Goal: Task Accomplishment & Management: Manage account settings

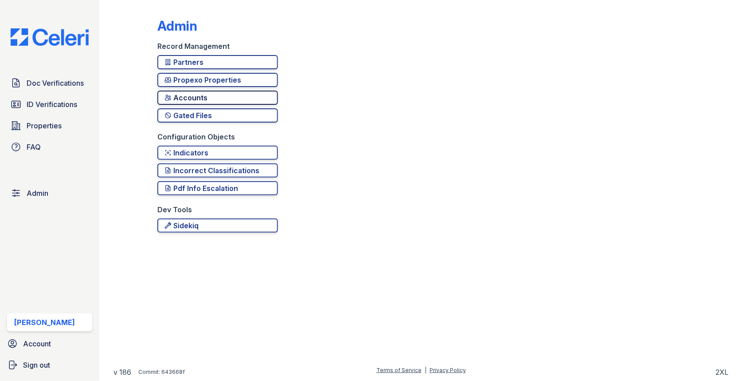
click at [227, 99] on div "Accounts" at bounding box center [218, 97] width 106 height 11
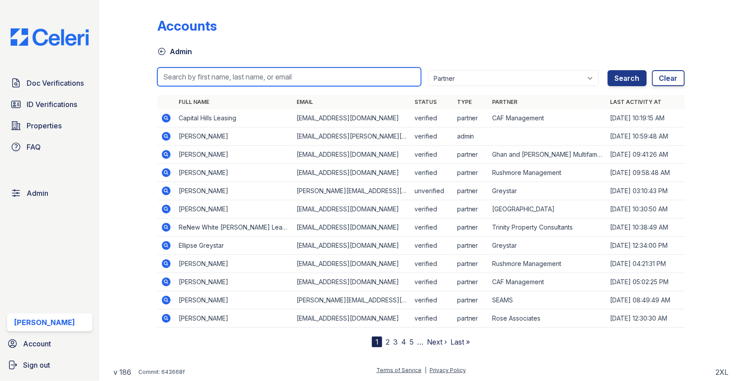
click at [222, 78] on input "search" at bounding box center [289, 76] width 264 height 19
paste input "[EMAIL_ADDRESS][DOMAIN_NAME]"
type input "[EMAIL_ADDRESS][DOMAIN_NAME]"
click at [608, 70] on button "Search" at bounding box center [627, 78] width 39 height 16
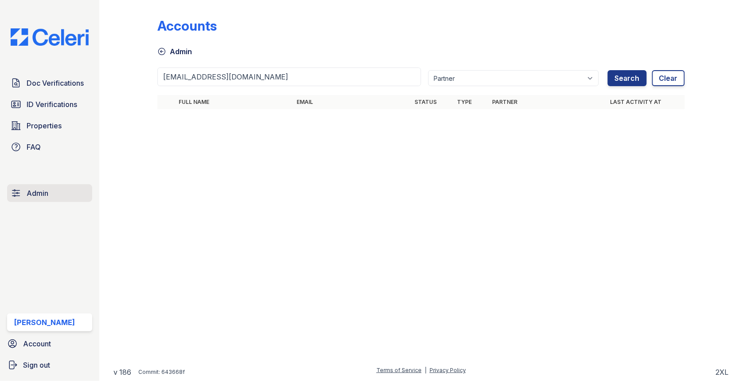
click at [51, 190] on link "Admin" at bounding box center [49, 193] width 85 height 18
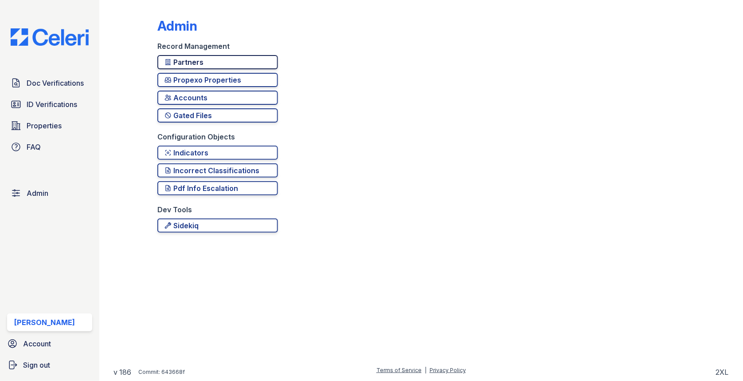
click at [216, 64] on div "Partners" at bounding box center [218, 62] width 106 height 11
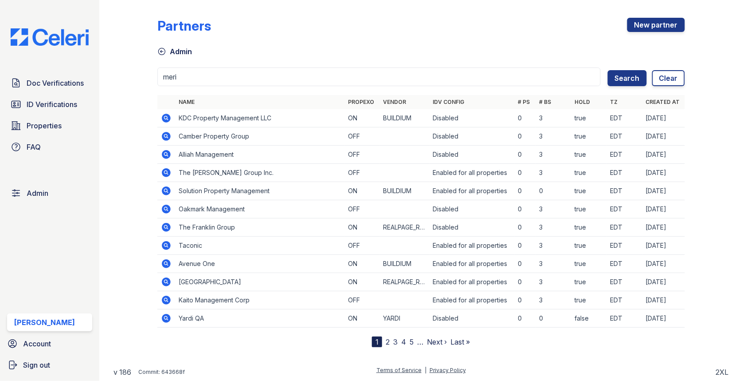
type input "meri"
click at [608, 70] on button "Search" at bounding box center [627, 78] width 39 height 16
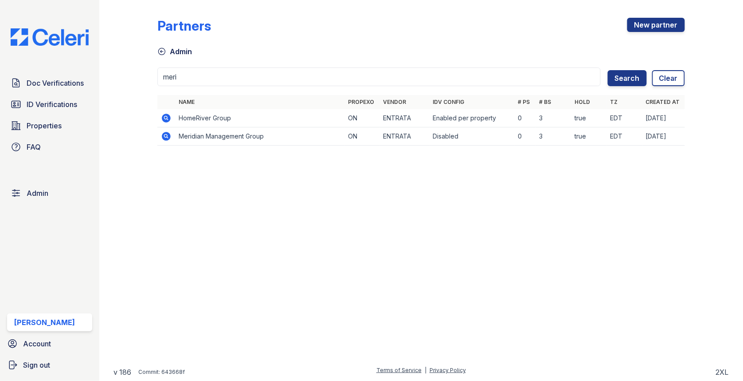
click at [169, 133] on icon at bounding box center [166, 136] width 9 height 9
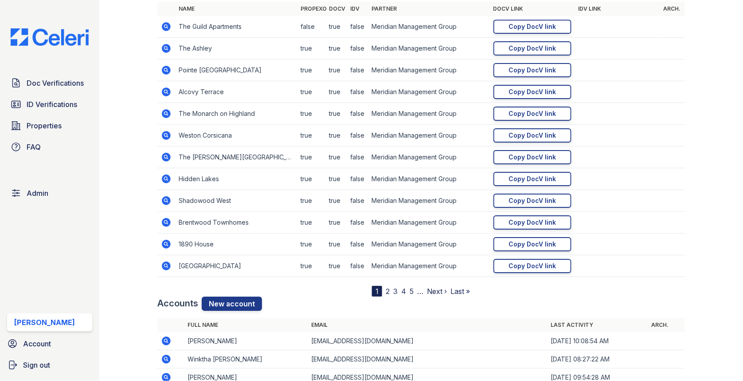
scroll to position [988, 0]
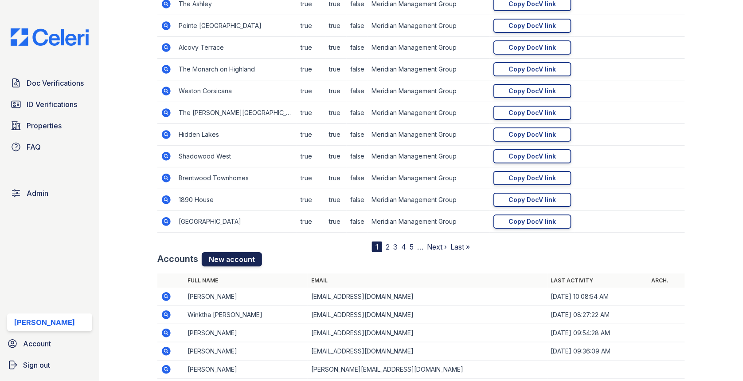
click at [224, 259] on link "New account" at bounding box center [232, 259] width 60 height 14
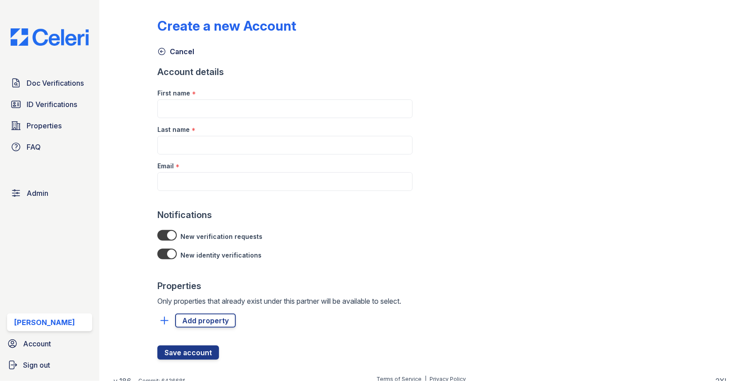
click at [217, 191] on div at bounding box center [284, 200] width 255 height 18
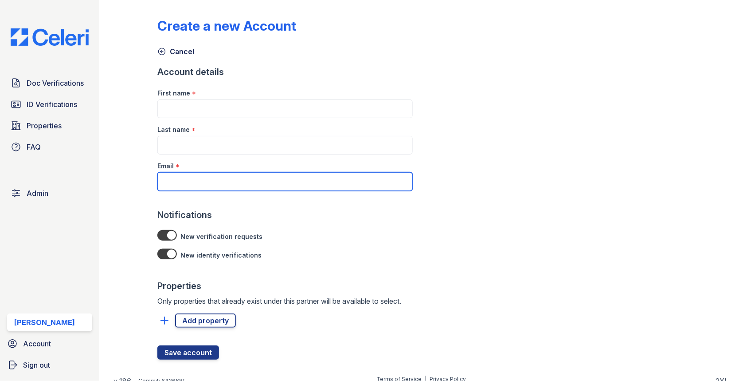
click at [217, 184] on input "Email" at bounding box center [284, 181] width 255 height 19
paste input "[EMAIL_ADDRESS][DOMAIN_NAME]"
type input "DDurr@mmgmgt.com"
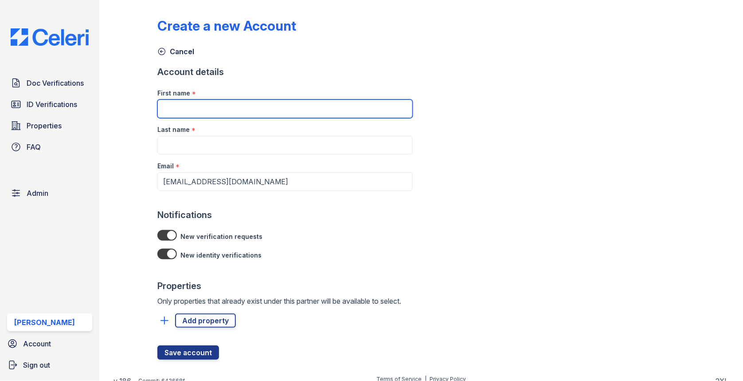
click at [213, 113] on input "First name" at bounding box center [284, 108] width 255 height 19
type input "Dorian"
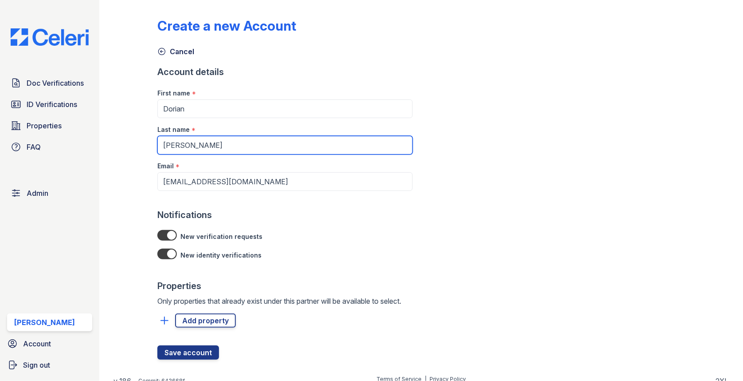
type input "Durr"
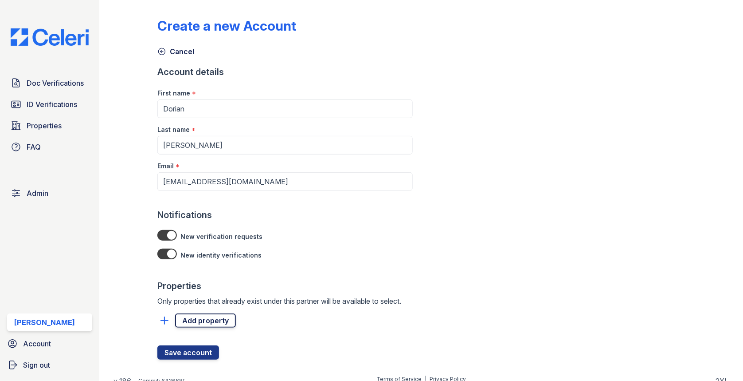
click at [203, 324] on link "Add property" at bounding box center [205, 320] width 61 height 14
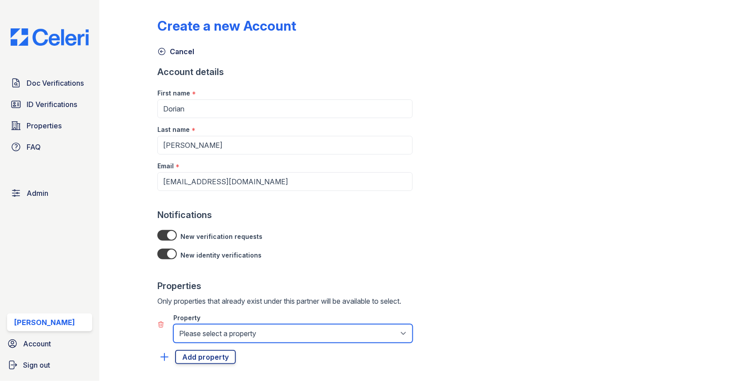
click at [207, 329] on select "Please select a property 1890 House Adams House Alcovy Terrace Ashberry Aspen C…" at bounding box center [292, 333] width 239 height 19
select select "273"
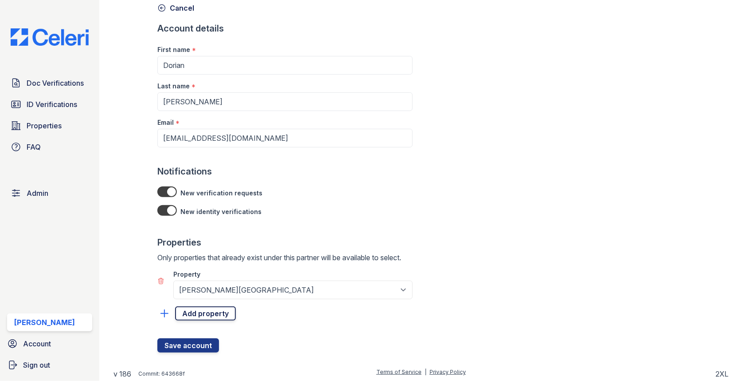
click at [211, 310] on link "Add property" at bounding box center [205, 313] width 61 height 14
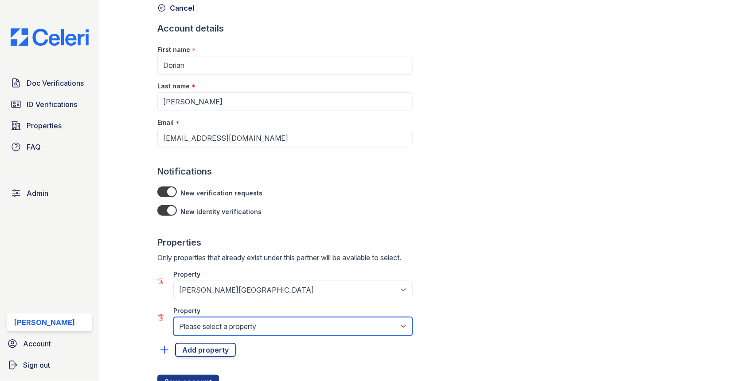
click at [210, 323] on select "Please select a property 1890 House Adams House Alcovy Terrace Ashberry Aspen C…" at bounding box center [292, 326] width 239 height 19
select select "274"
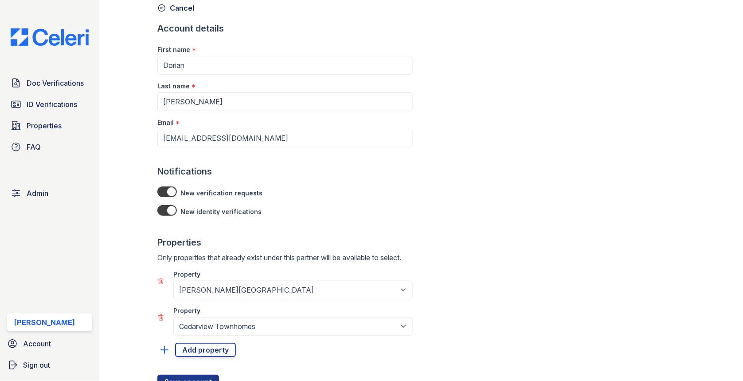
click at [209, 357] on div at bounding box center [284, 366] width 255 height 18
click at [209, 352] on link "Add property" at bounding box center [205, 349] width 61 height 14
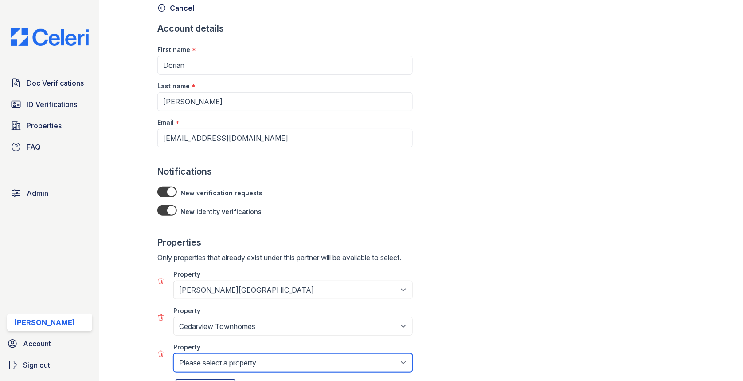
click at [209, 356] on select "Please select a property 1890 House Adams House Alcovy Terrace Ashberry Aspen C…" at bounding box center [292, 362] width 239 height 19
select select "275"
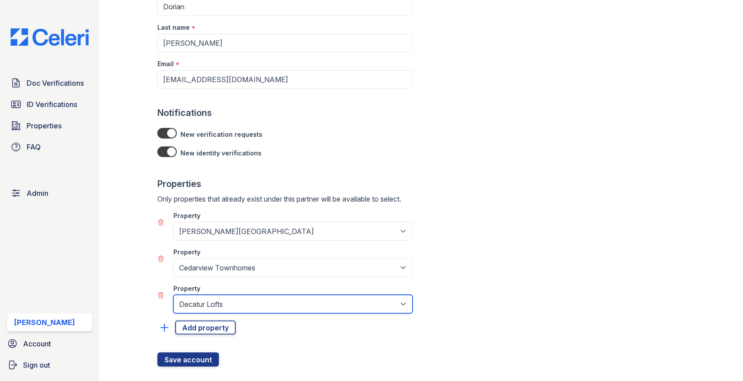
scroll to position [116, 0]
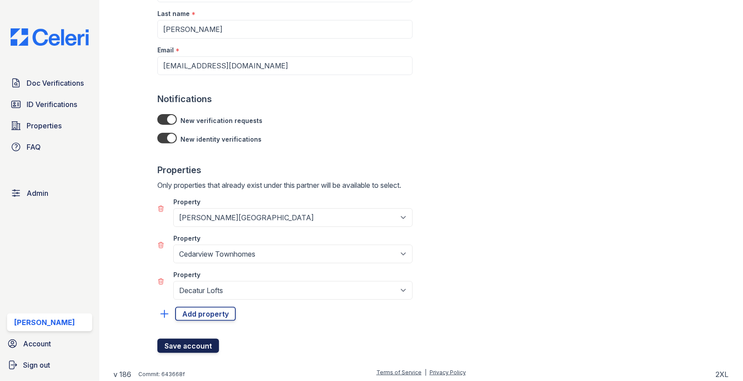
click at [191, 341] on button "Save account" at bounding box center [188, 345] width 62 height 14
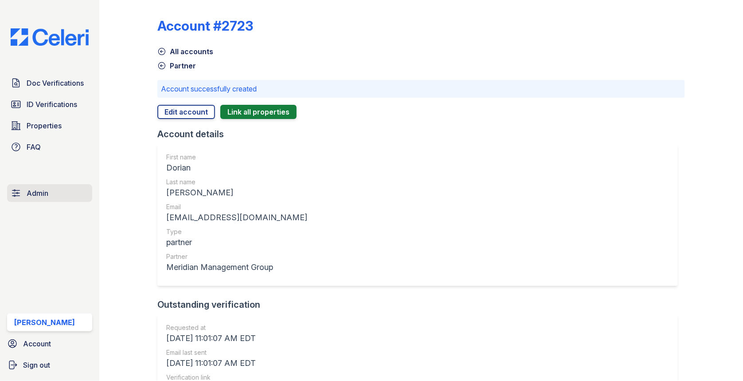
click at [46, 196] on span "Admin" at bounding box center [38, 193] width 22 height 11
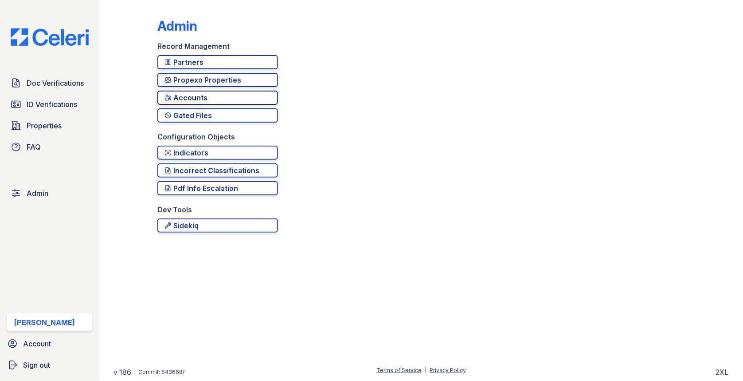
click at [190, 100] on div "Accounts" at bounding box center [218, 97] width 106 height 11
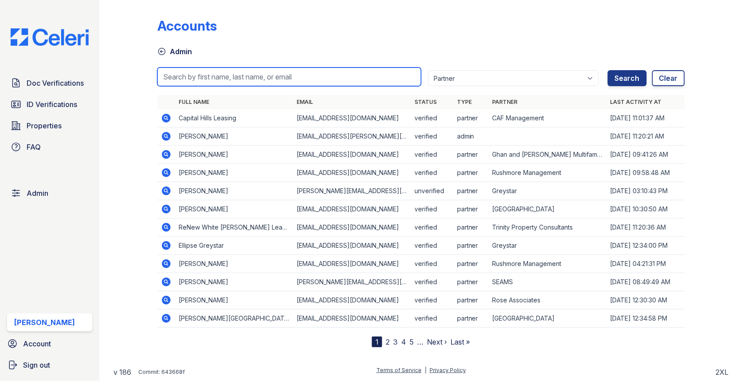
click at [201, 75] on input "search" at bounding box center [289, 76] width 264 height 19
paste input "[EMAIL_ADDRESS][DOMAIN_NAME]"
type input "[EMAIL_ADDRESS][DOMAIN_NAME]"
click at [608, 70] on button "Search" at bounding box center [627, 78] width 39 height 16
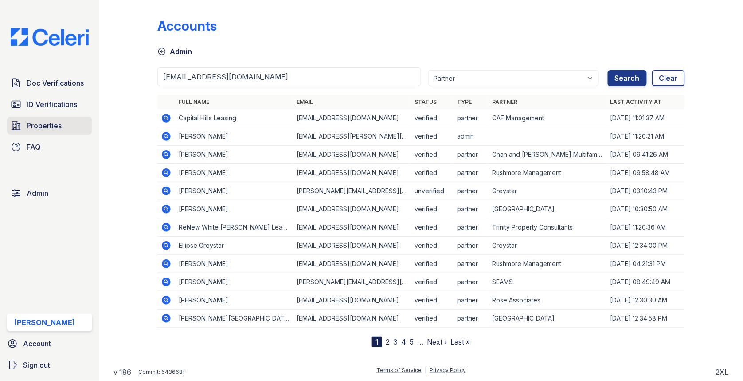
click at [53, 128] on span "Properties" at bounding box center [44, 125] width 35 height 11
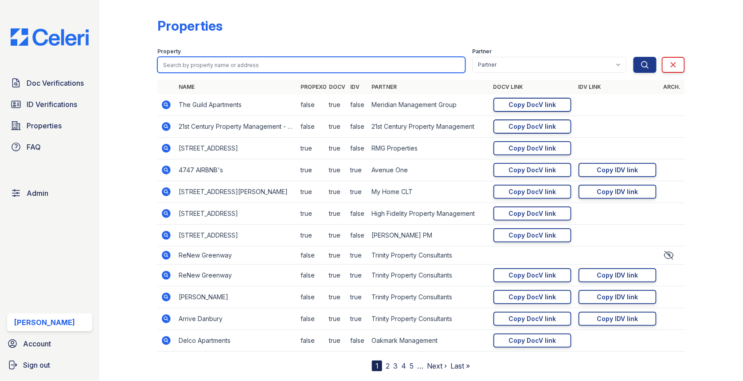
click at [209, 64] on input "search" at bounding box center [311, 65] width 308 height 16
type input "marion"
click at [634, 57] on button "Search" at bounding box center [645, 65] width 23 height 16
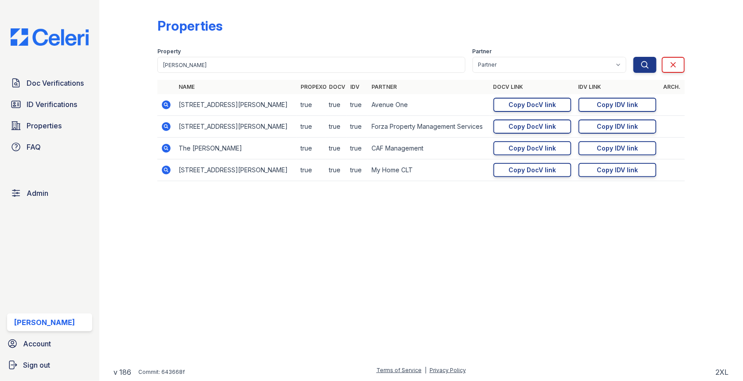
click at [167, 150] on icon at bounding box center [166, 148] width 9 height 9
click at [31, 191] on span "Admin" at bounding box center [38, 193] width 22 height 11
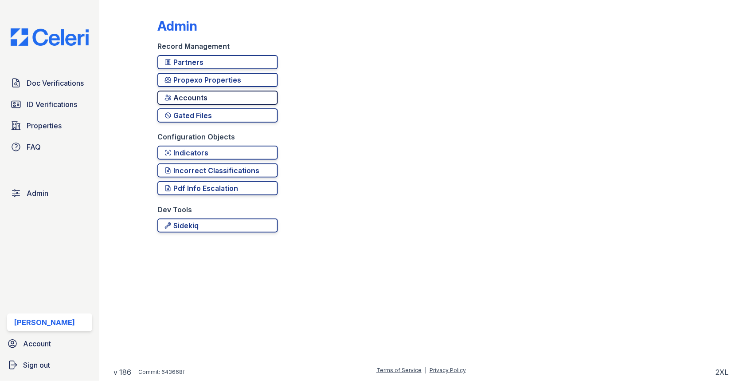
click at [188, 95] on div "Accounts" at bounding box center [218, 97] width 106 height 11
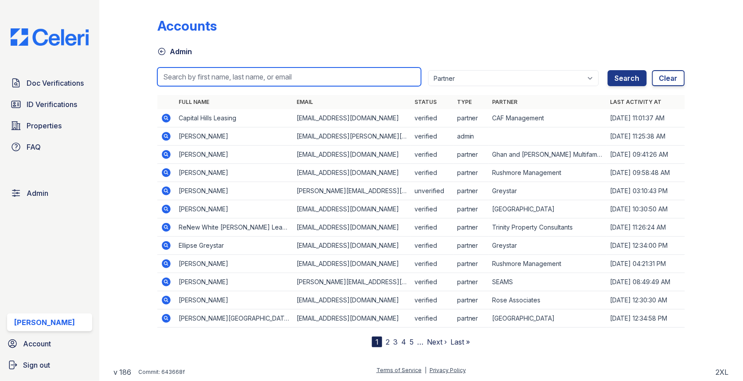
click at [200, 74] on input "search" at bounding box center [289, 76] width 264 height 19
paste input "[EMAIL_ADDRESS][DOMAIN_NAME]"
type input "[EMAIL_ADDRESS][DOMAIN_NAME]"
click at [608, 70] on button "Search" at bounding box center [627, 78] width 39 height 16
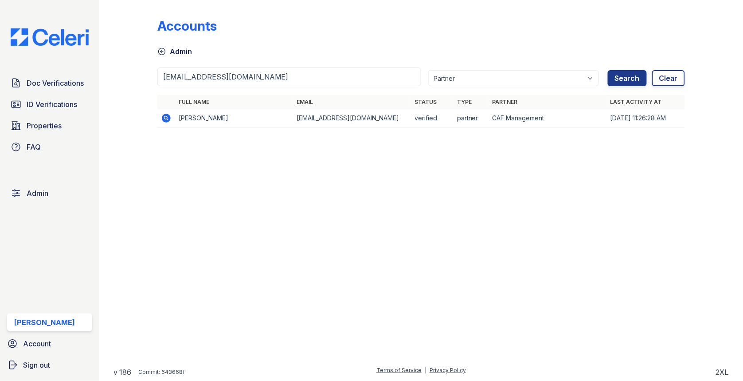
click at [165, 114] on icon at bounding box center [166, 118] width 9 height 9
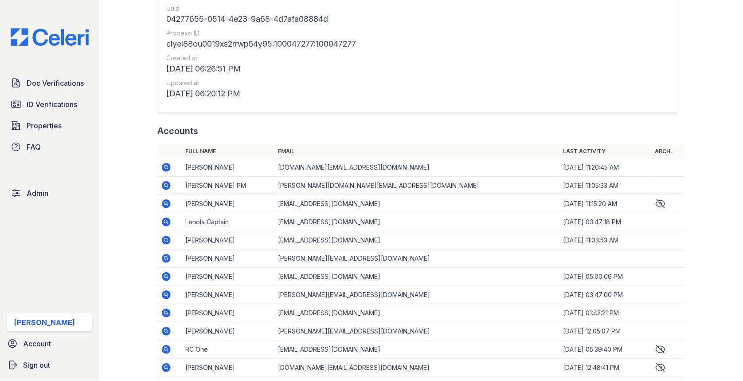
scroll to position [1014, 0]
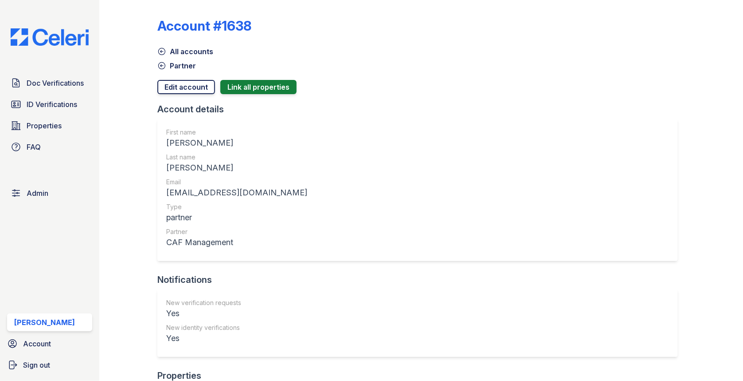
click at [186, 84] on link "Edit account" at bounding box center [186, 87] width 58 height 14
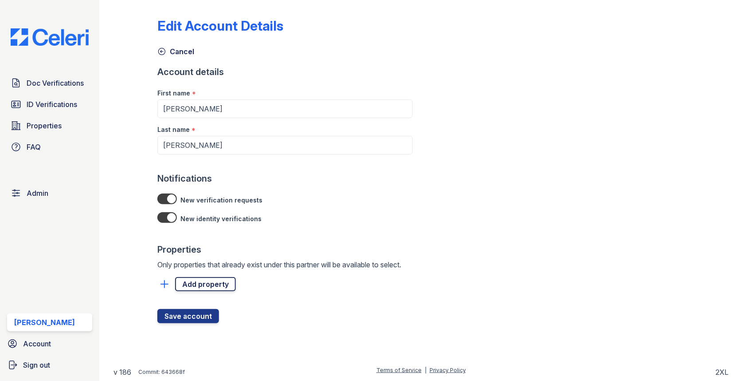
click at [196, 282] on link "Add property" at bounding box center [205, 284] width 61 height 14
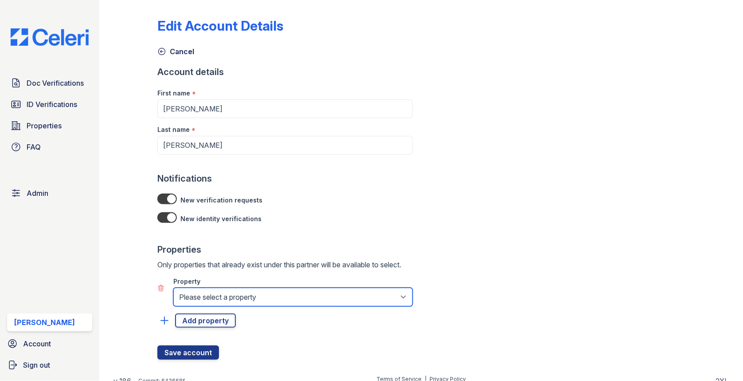
click at [196, 294] on select "Please select a property 2929 Wycliff 29 Fifty 4443 Ocean Drive Arioso Apartmen…" at bounding box center [292, 296] width 239 height 19
select select "3943"
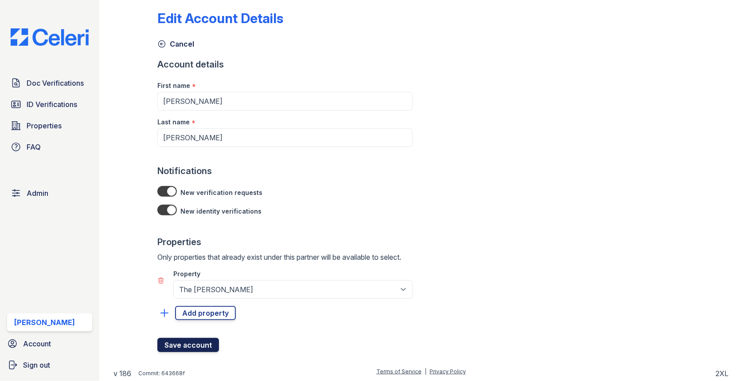
click at [191, 346] on button "Save account" at bounding box center [188, 345] width 62 height 14
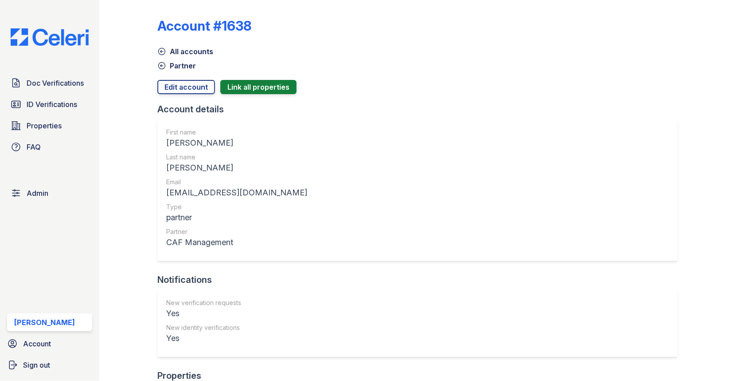
click at [209, 187] on div "[EMAIL_ADDRESS][DOMAIN_NAME]" at bounding box center [236, 192] width 141 height 12
copy div "[EMAIL_ADDRESS][DOMAIN_NAME]"
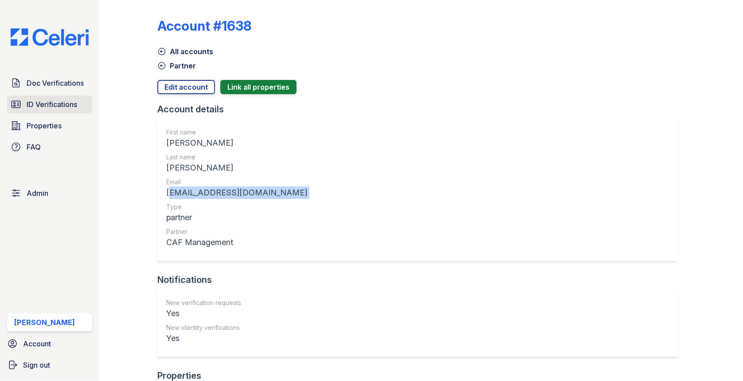
click at [50, 106] on span "ID Verifications" at bounding box center [52, 104] width 51 height 11
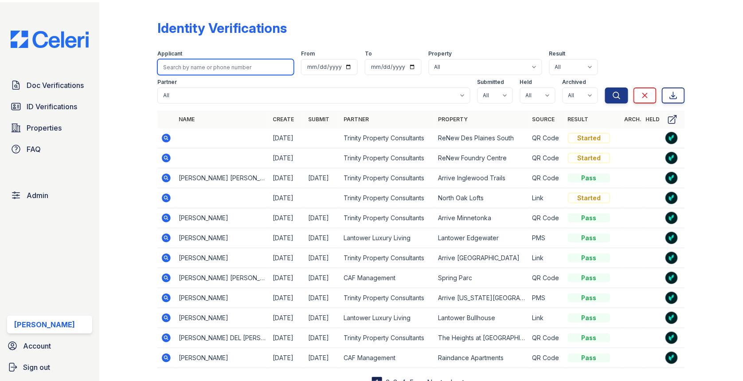
click at [194, 64] on input "search" at bounding box center [225, 67] width 137 height 16
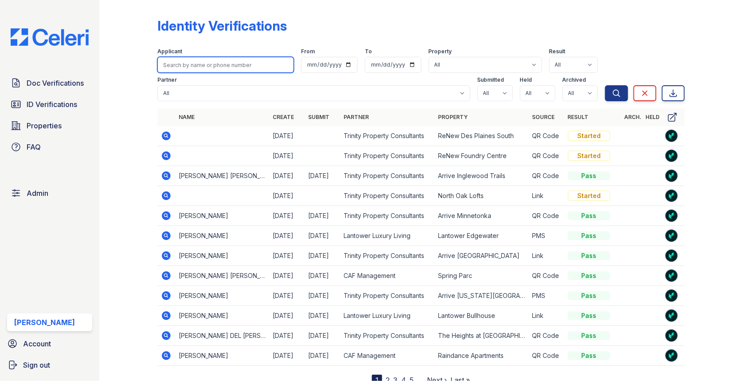
paste input "[EMAIL_ADDRESS][DOMAIN_NAME]"
type input "[EMAIL_ADDRESS][DOMAIN_NAME]"
click at [53, 206] on div "Doc Verifications ID Verifications Properties FAQ Admin Max Orshan Account Sign…" at bounding box center [49, 190] width 99 height 381
click at [53, 192] on link "Admin" at bounding box center [49, 193] width 85 height 18
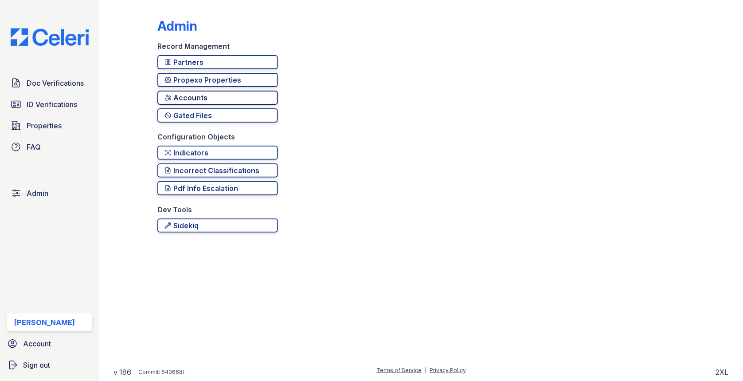
click at [195, 94] on div "Accounts" at bounding box center [218, 97] width 106 height 11
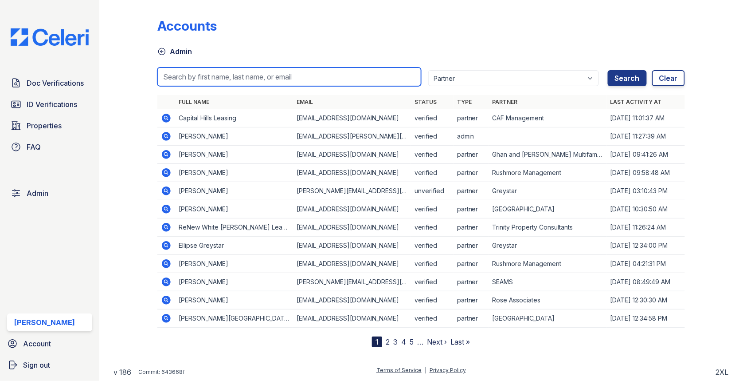
click at [208, 70] on input "search" at bounding box center [289, 76] width 264 height 19
paste input "[EMAIL_ADDRESS][DOMAIN_NAME]"
type input "[EMAIL_ADDRESS][DOMAIN_NAME]"
click at [608, 70] on button "Search" at bounding box center [627, 78] width 39 height 16
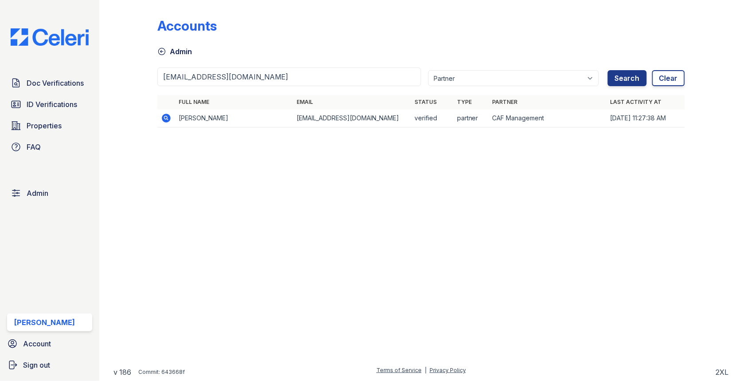
click at [165, 118] on icon at bounding box center [166, 117] width 2 height 2
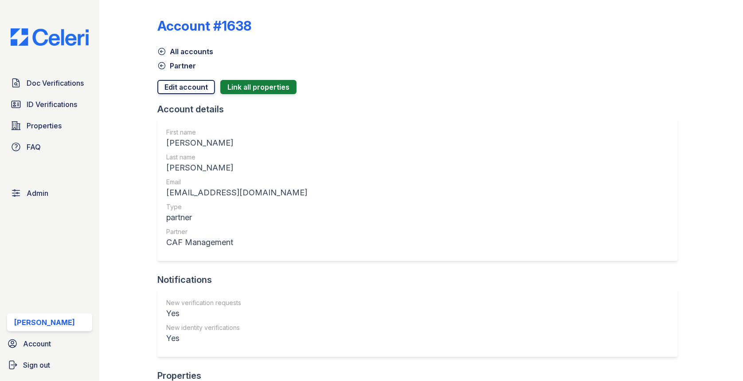
click at [179, 90] on link "Edit account" at bounding box center [186, 87] width 58 height 14
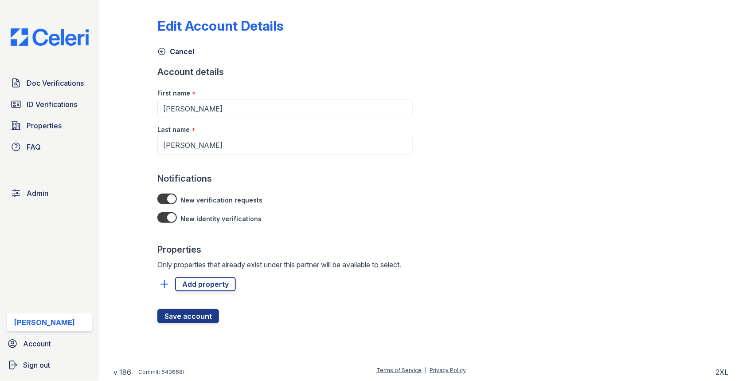
click at [173, 218] on div at bounding box center [167, 217] width 20 height 11
click at [169, 215] on input "checkbox" at bounding box center [169, 215] width 0 height 0
checkbox input "false"
click at [173, 196] on div at bounding box center [167, 198] width 20 height 11
click at [169, 196] on input "checkbox" at bounding box center [169, 196] width 0 height 0
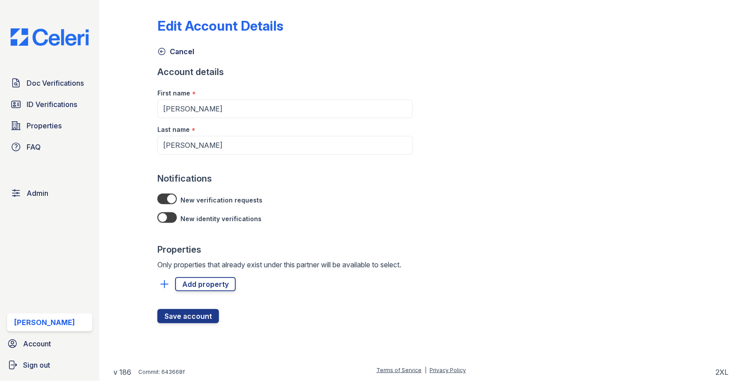
checkbox input "false"
click at [195, 310] on button "Save account" at bounding box center [188, 316] width 62 height 14
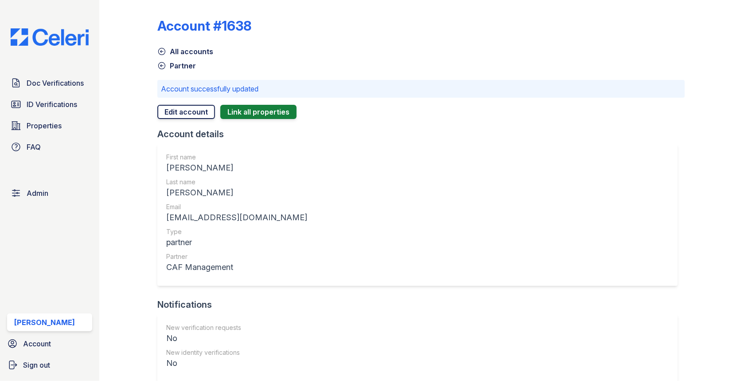
click at [192, 108] on link "Edit account" at bounding box center [186, 112] width 58 height 14
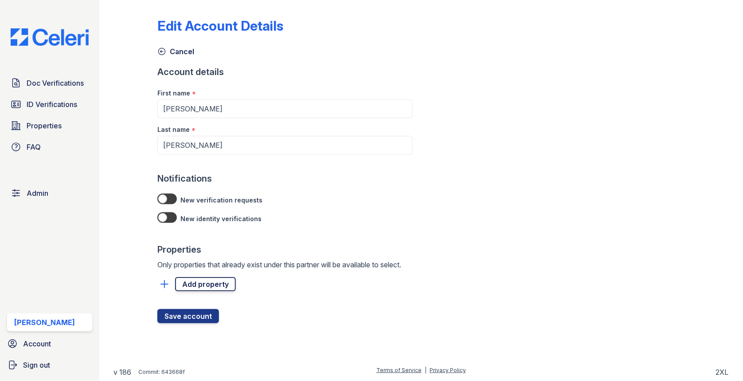
click at [211, 286] on link "Add property" at bounding box center [205, 284] width 61 height 14
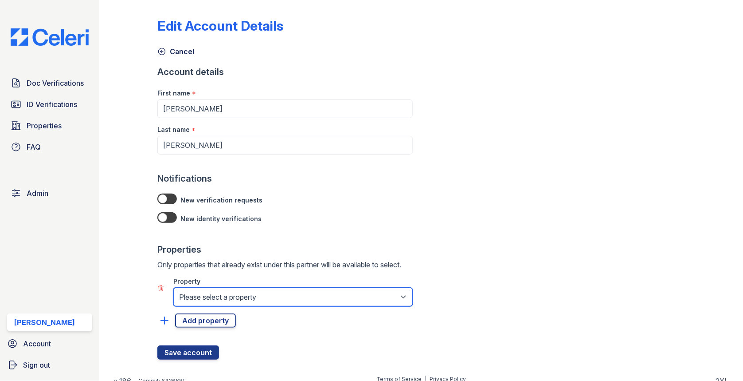
click at [211, 295] on select "Please select a property 2929 Wycliff 29 Fifty 4443 Ocean Drive Arioso Apartmen…" at bounding box center [292, 296] width 239 height 19
select select "4049"
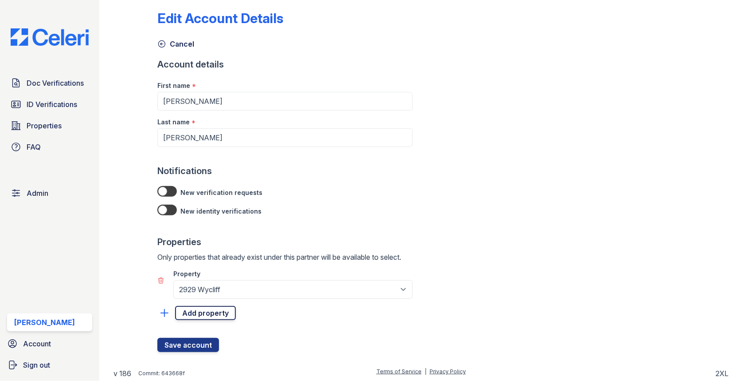
click at [193, 343] on button "Save account" at bounding box center [188, 345] width 62 height 14
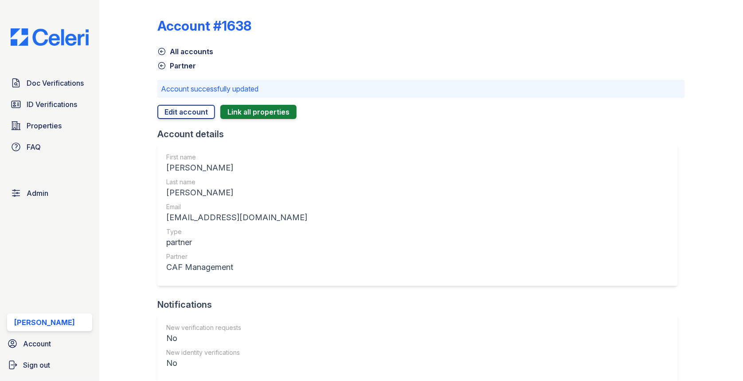
click at [185, 109] on link "Edit account" at bounding box center [186, 112] width 58 height 14
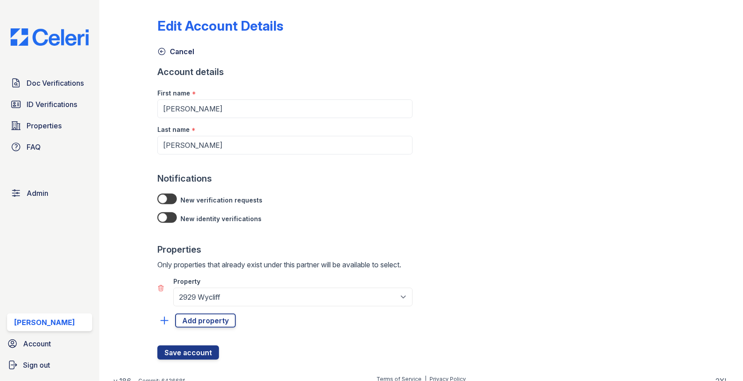
click at [204, 322] on link "Add property" at bounding box center [205, 320] width 61 height 14
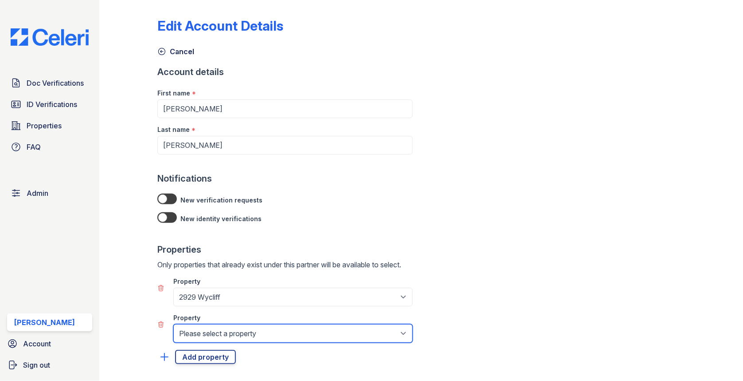
click at [206, 324] on select "Please select a property 2929 Wycliff 29 Fifty 4443 Ocean Drive Arioso Apartmen…" at bounding box center [292, 333] width 239 height 19
click at [211, 324] on select "Please select a property 2929 Wycliff 29 Fifty 4443 Ocean Drive Arioso Apartmen…" at bounding box center [292, 333] width 239 height 19
select select "3943"
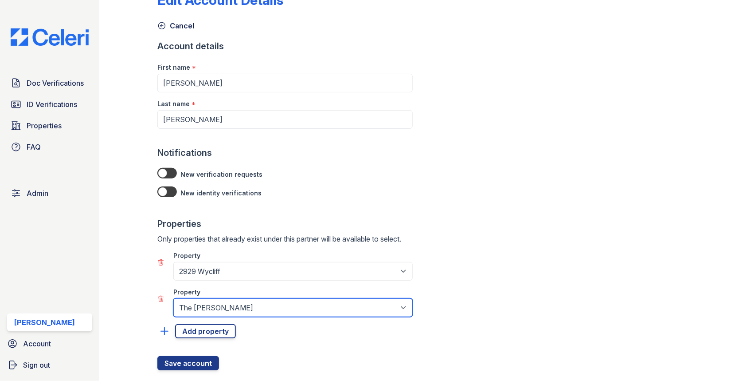
scroll to position [43, 0]
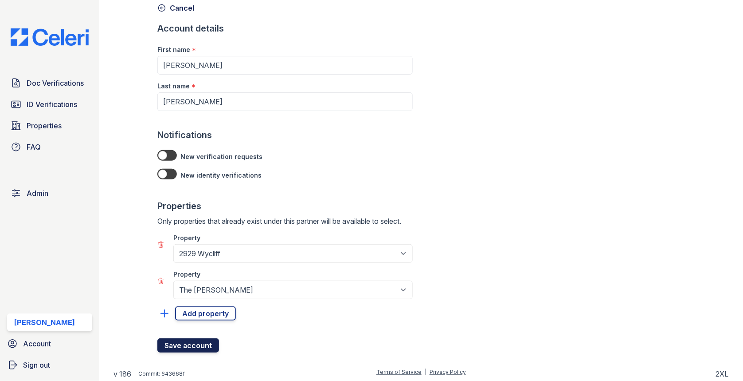
click at [193, 349] on button "Save account" at bounding box center [188, 345] width 62 height 14
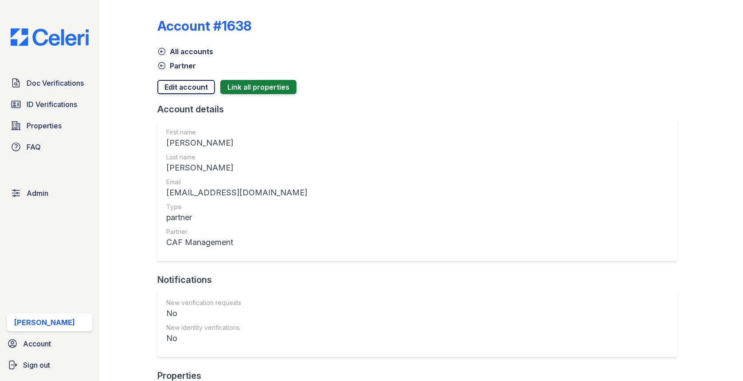
click at [173, 86] on link "Edit account" at bounding box center [186, 87] width 58 height 14
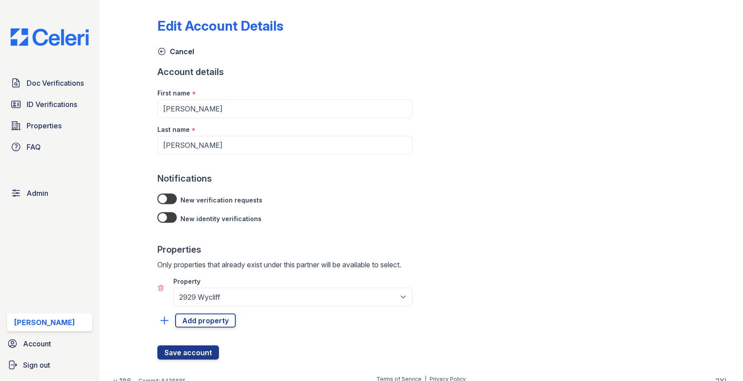
click at [161, 284] on icon at bounding box center [160, 287] width 7 height 7
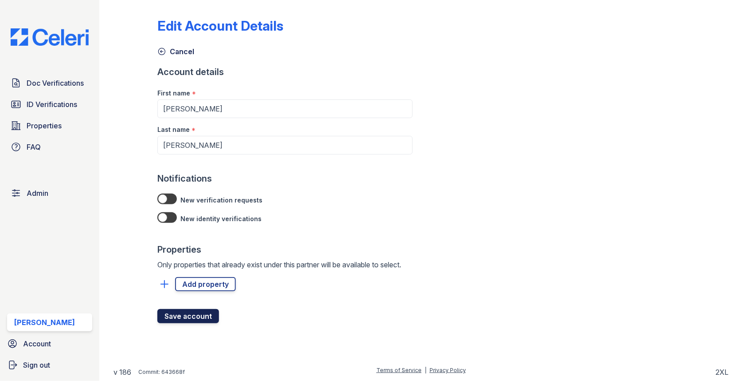
click at [188, 310] on button "Save account" at bounding box center [188, 316] width 62 height 14
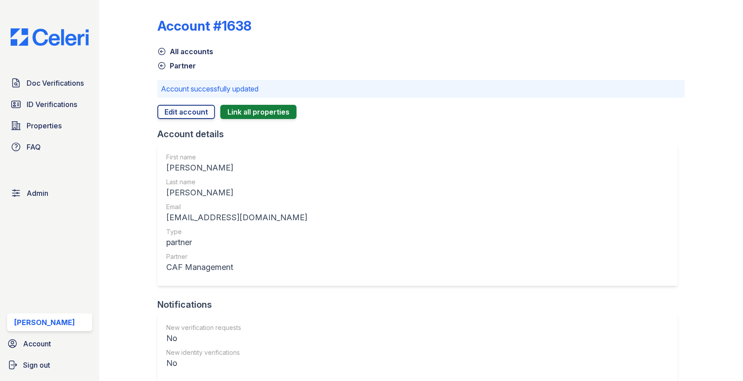
click at [217, 218] on div "[EMAIL_ADDRESS][DOMAIN_NAME]" at bounding box center [236, 217] width 141 height 12
copy div "[EMAIL_ADDRESS][DOMAIN_NAME]"
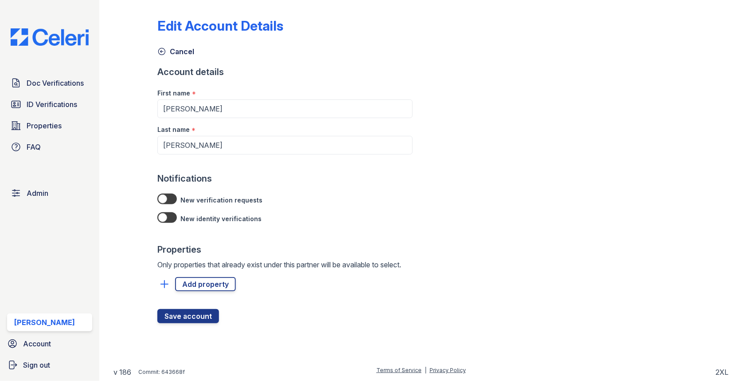
click at [172, 195] on div at bounding box center [167, 198] width 20 height 11
click at [169, 196] on input "checkbox" at bounding box center [169, 196] width 0 height 0
checkbox input "true"
click at [172, 221] on div at bounding box center [167, 217] width 20 height 11
click at [169, 215] on input "checkbox" at bounding box center [169, 215] width 0 height 0
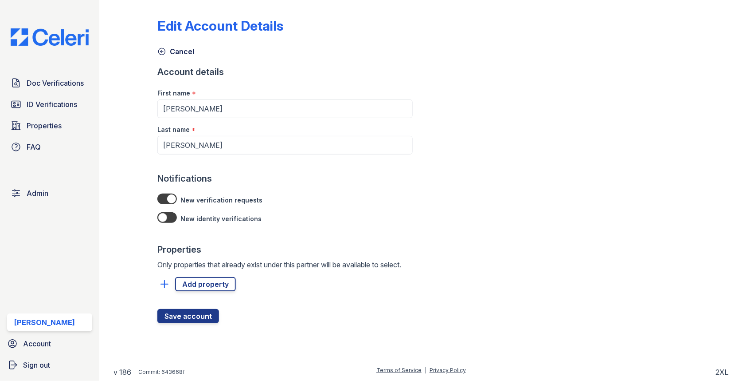
checkbox input "true"
click at [190, 312] on button "Save account" at bounding box center [188, 316] width 62 height 14
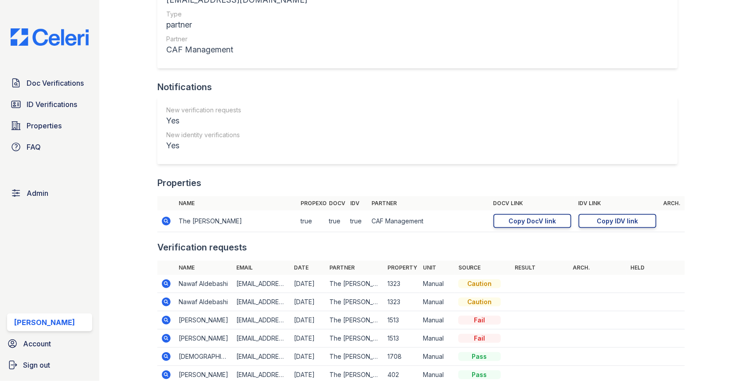
scroll to position [263, 0]
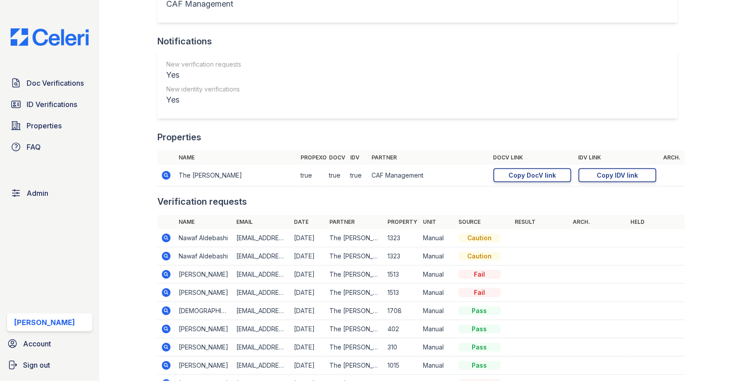
click at [167, 170] on icon at bounding box center [166, 175] width 11 height 11
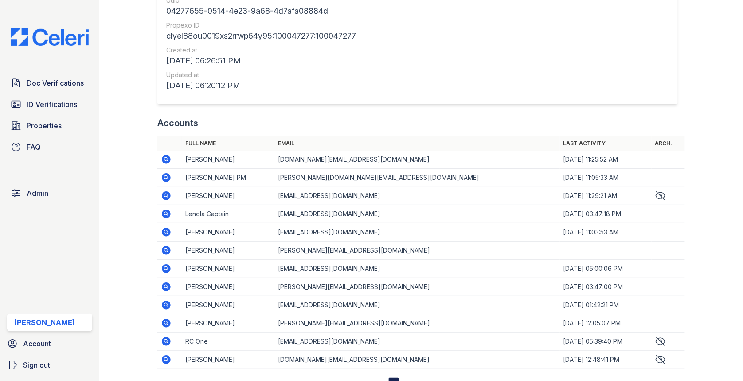
scroll to position [958, 0]
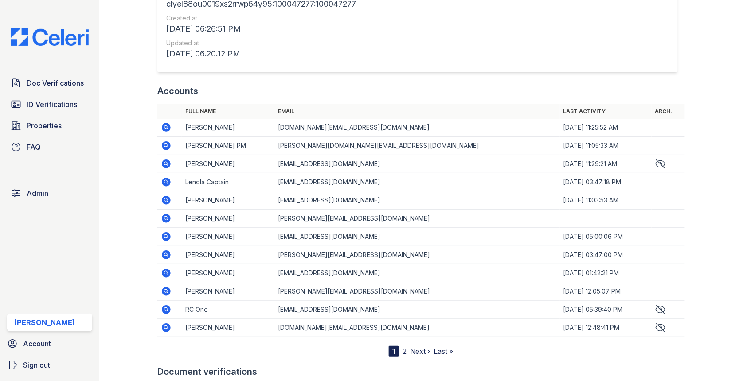
click at [655, 161] on icon at bounding box center [660, 163] width 11 height 11
click at [166, 161] on icon at bounding box center [166, 163] width 9 height 9
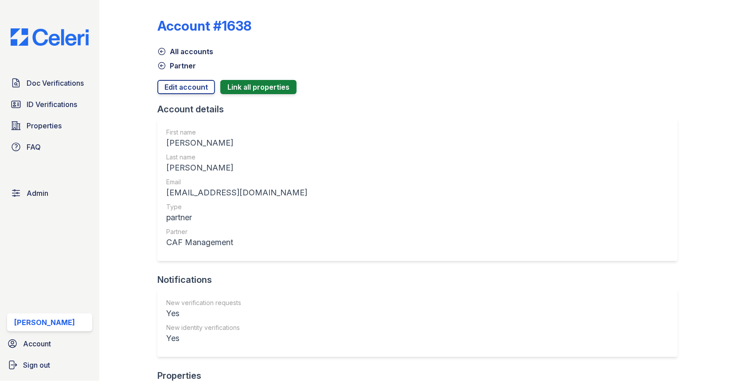
click at [186, 62] on link "Partner" at bounding box center [176, 65] width 39 height 11
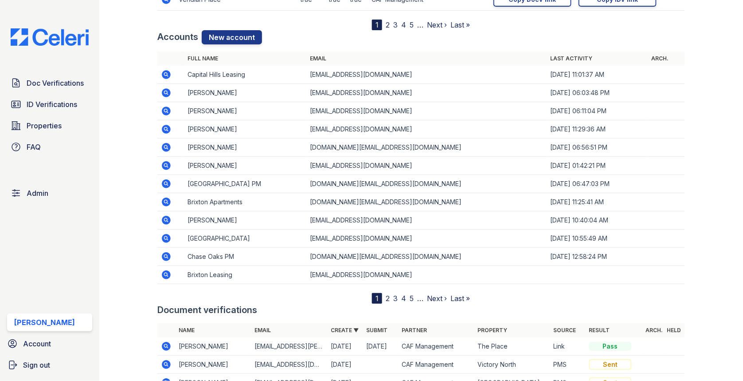
scroll to position [1233, 0]
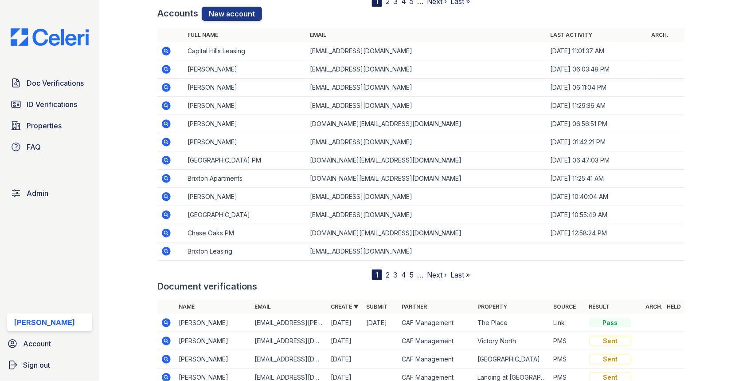
click at [386, 270] on link "2" at bounding box center [388, 274] width 4 height 9
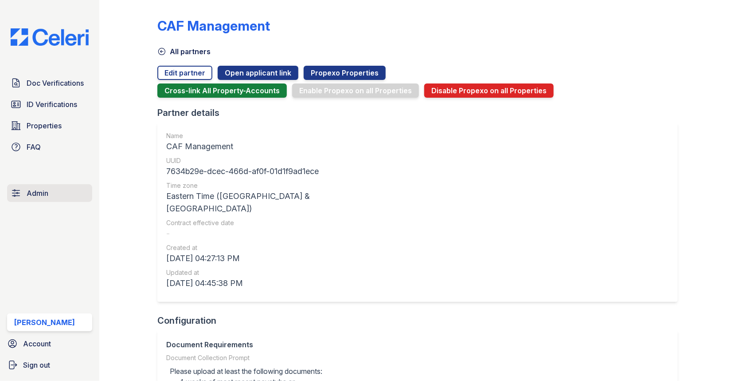
click at [50, 196] on link "Admin" at bounding box center [49, 193] width 85 height 18
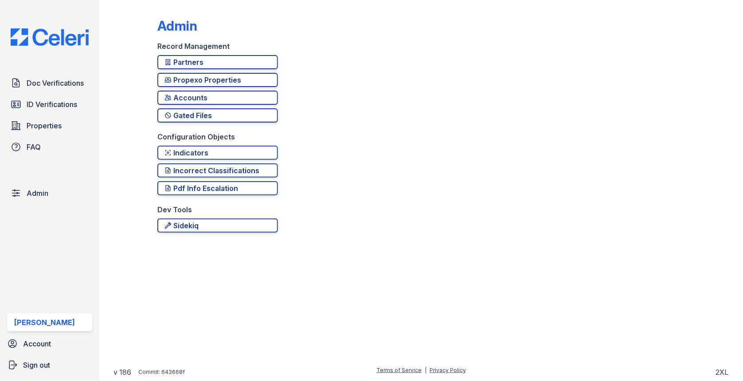
click at [190, 104] on div "Partners Propexo Properties Accounts Gated Files" at bounding box center [217, 93] width 121 height 76
click at [190, 101] on div "Accounts" at bounding box center [218, 97] width 106 height 11
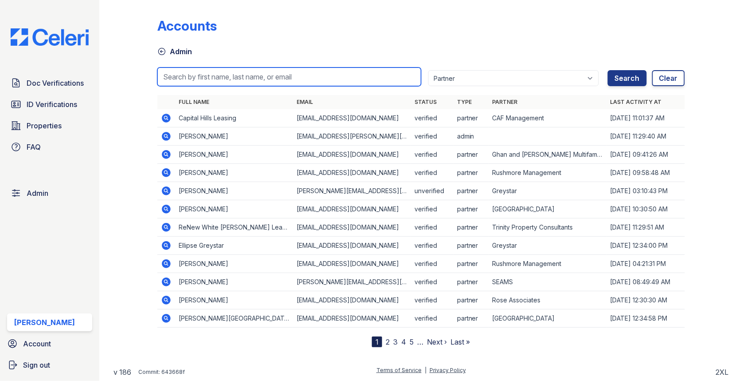
click at [206, 77] on input "search" at bounding box center [289, 76] width 264 height 19
paste input "https://app.getceleri.com/portal/accounts/1638"
type input "https://app.getceleri.com/portal/accounts/1638"
click at [608, 70] on button "Search" at bounding box center [627, 78] width 39 height 16
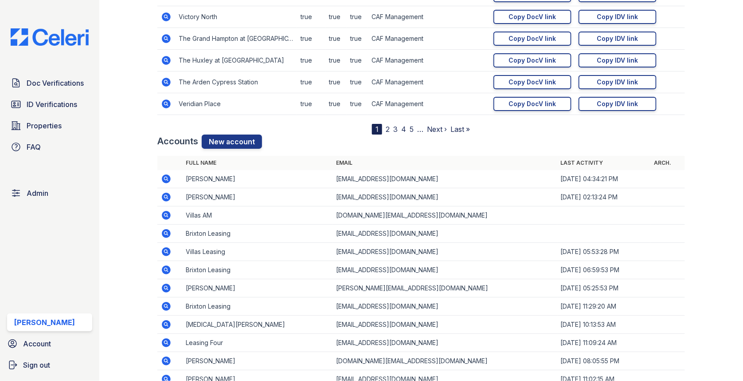
scroll to position [1107, 0]
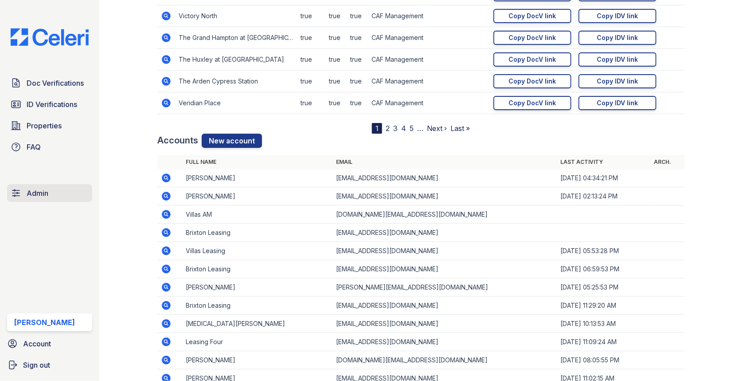
click at [57, 189] on link "Admin" at bounding box center [49, 193] width 85 height 18
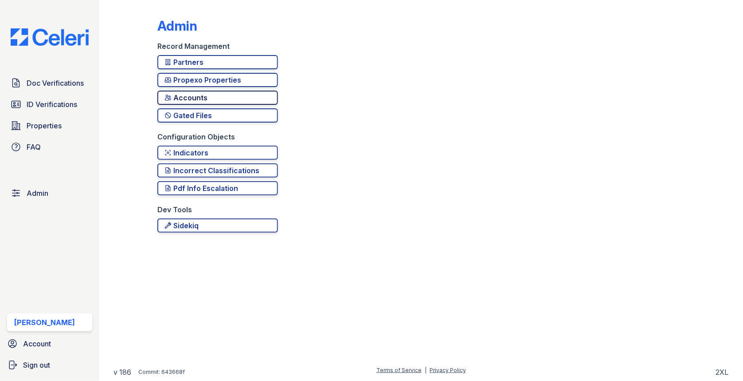
click at [231, 93] on div "Accounts" at bounding box center [218, 97] width 106 height 11
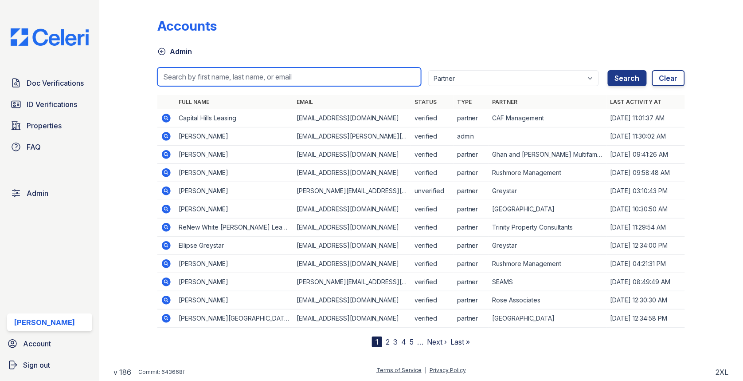
click at [211, 77] on input "search" at bounding box center [289, 76] width 264 height 19
type input "marion"
click at [608, 70] on button "Search" at bounding box center [627, 78] width 39 height 16
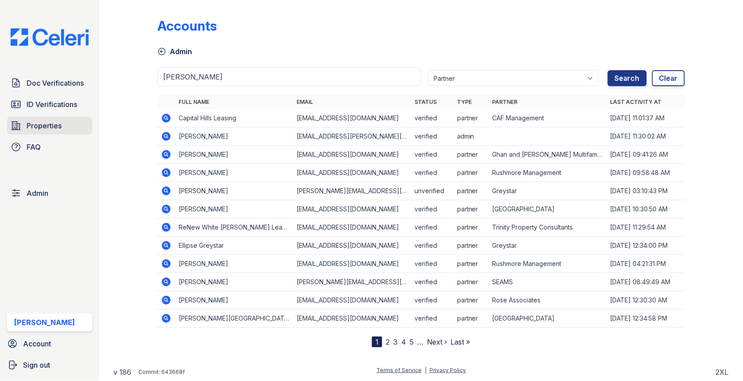
click at [59, 131] on link "Properties" at bounding box center [49, 126] width 85 height 18
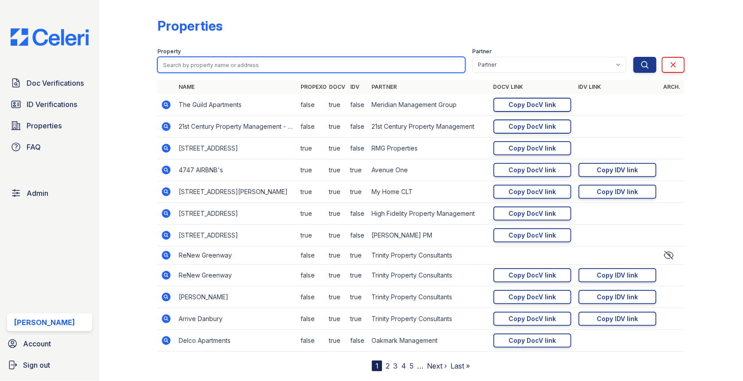
click at [236, 71] on input "search" at bounding box center [311, 65] width 308 height 16
type input "marion"
click at [634, 57] on button "Search" at bounding box center [645, 65] width 23 height 16
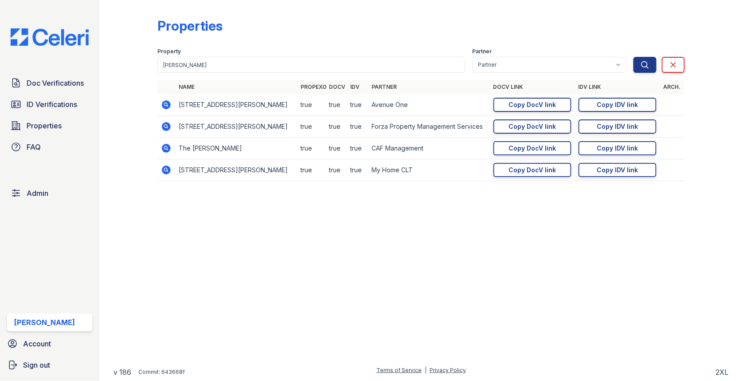
click at [168, 149] on icon at bounding box center [166, 148] width 11 height 11
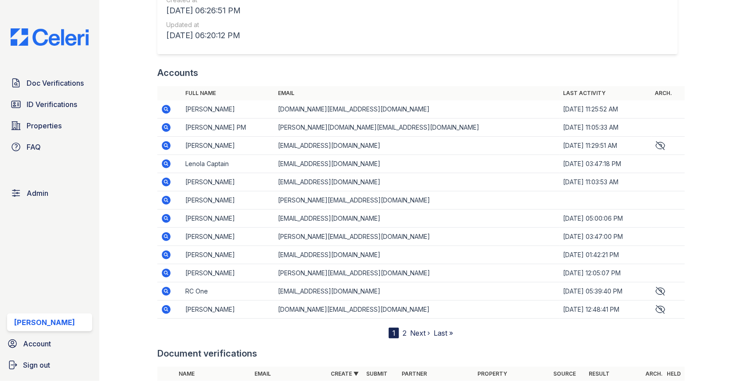
scroll to position [1018, 0]
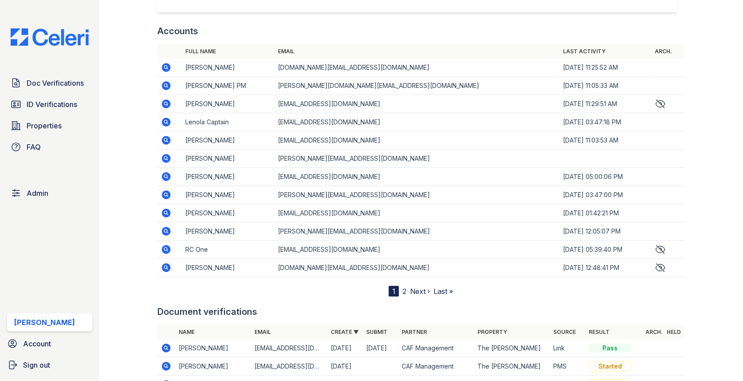
click at [326, 104] on td "[EMAIL_ADDRESS][DOMAIN_NAME]" at bounding box center [417, 104] width 285 height 18
click at [167, 101] on icon at bounding box center [166, 103] width 9 height 9
click at [167, 98] on icon at bounding box center [166, 103] width 11 height 11
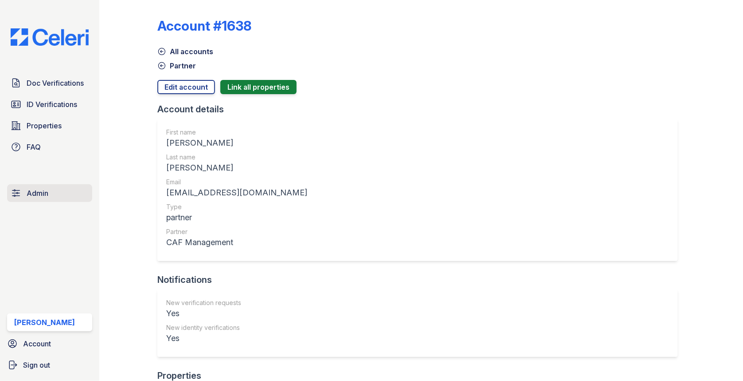
click at [56, 196] on link "Admin" at bounding box center [49, 193] width 85 height 18
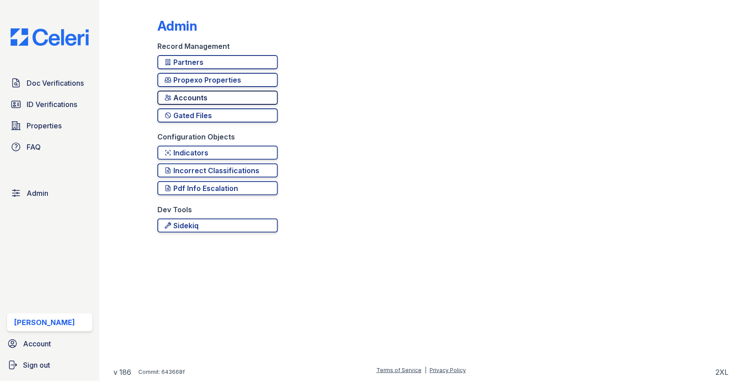
click at [213, 96] on div "Accounts" at bounding box center [218, 97] width 106 height 11
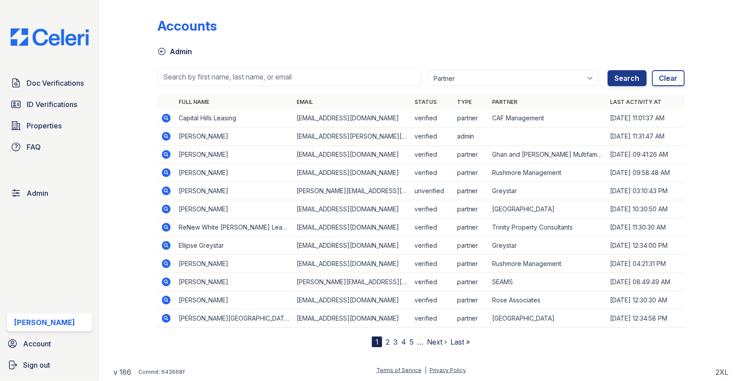
click at [169, 154] on icon at bounding box center [166, 154] width 9 height 9
click at [61, 189] on link "Admin" at bounding box center [49, 193] width 85 height 18
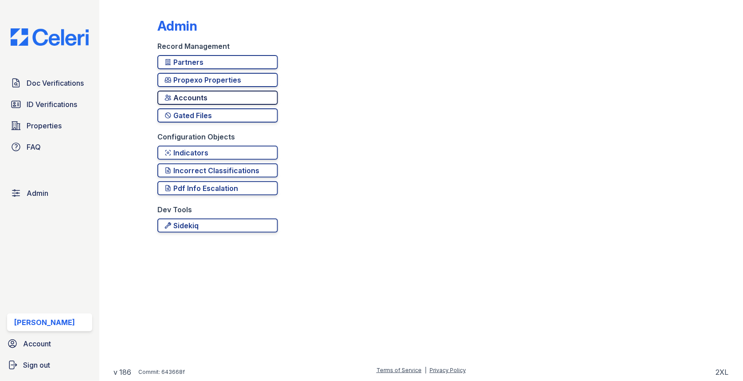
click at [199, 101] on div "Accounts" at bounding box center [218, 97] width 106 height 11
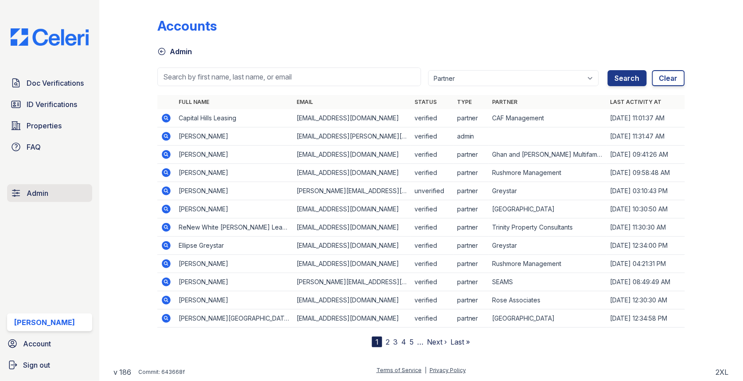
click at [60, 192] on link "Admin" at bounding box center [49, 193] width 85 height 18
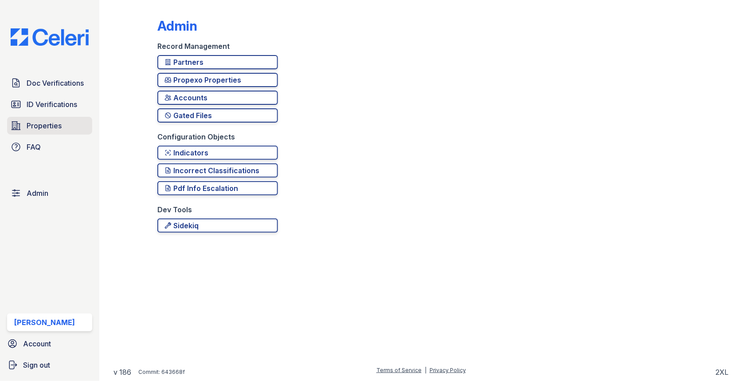
click at [65, 119] on link "Properties" at bounding box center [49, 126] width 85 height 18
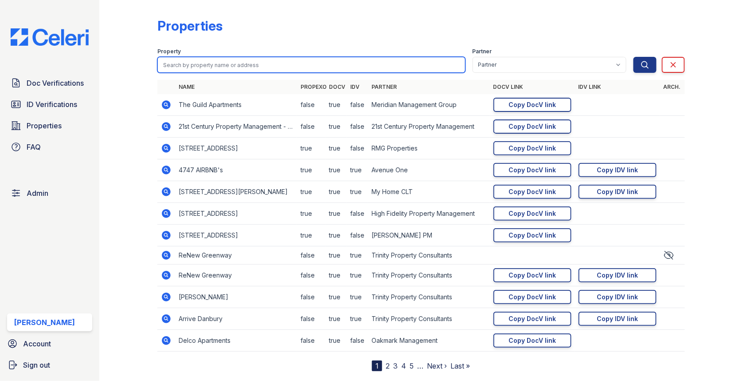
click at [200, 59] on input "search" at bounding box center [311, 65] width 308 height 16
type input "marion"
click at [634, 57] on button "Search" at bounding box center [645, 65] width 23 height 16
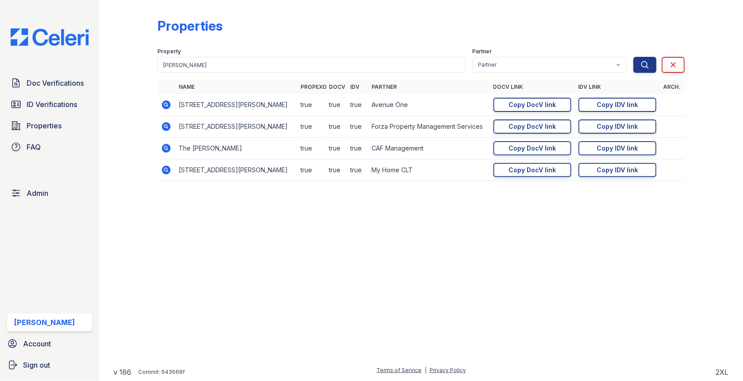
click at [168, 147] on icon at bounding box center [166, 148] width 9 height 9
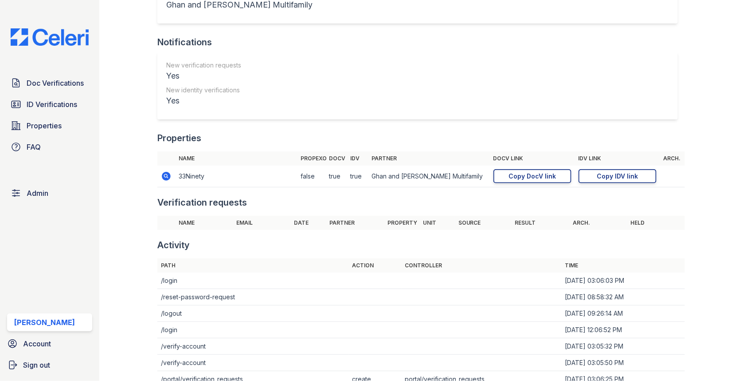
scroll to position [373, 0]
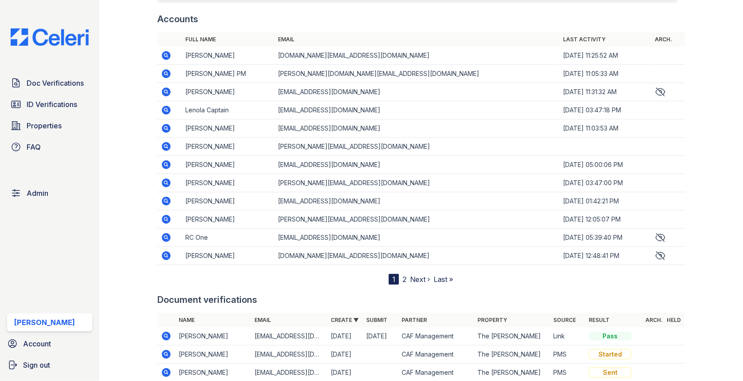
scroll to position [1022, 0]
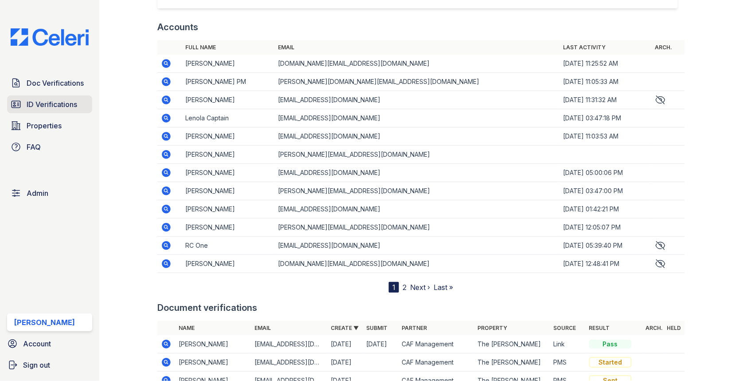
click at [59, 112] on link "ID Verifications" at bounding box center [49, 104] width 85 height 18
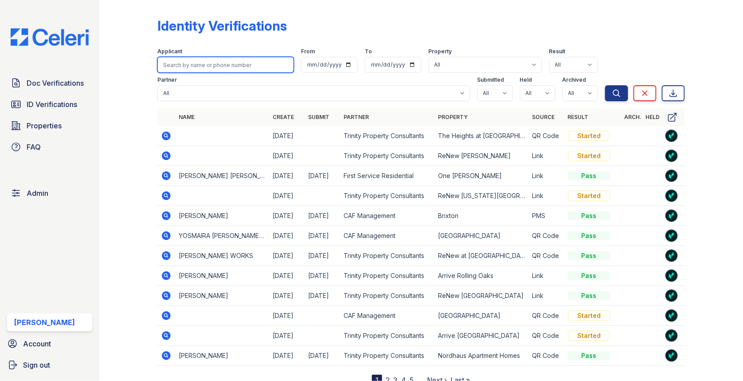
click at [207, 66] on input "search" at bounding box center [225, 65] width 137 height 16
paste input "Pinky"
type input "Pinky"
click at [605, 85] on button "Search" at bounding box center [616, 93] width 23 height 16
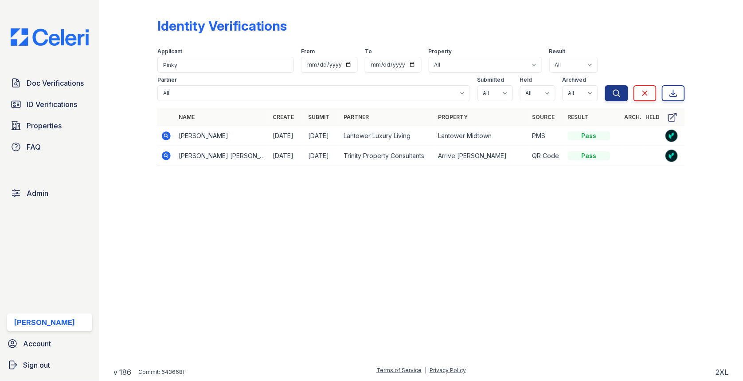
click at [169, 136] on icon at bounding box center [166, 135] width 9 height 9
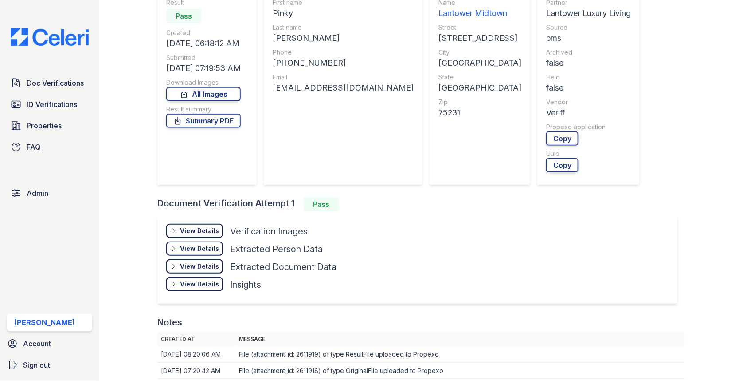
scroll to position [249, 0]
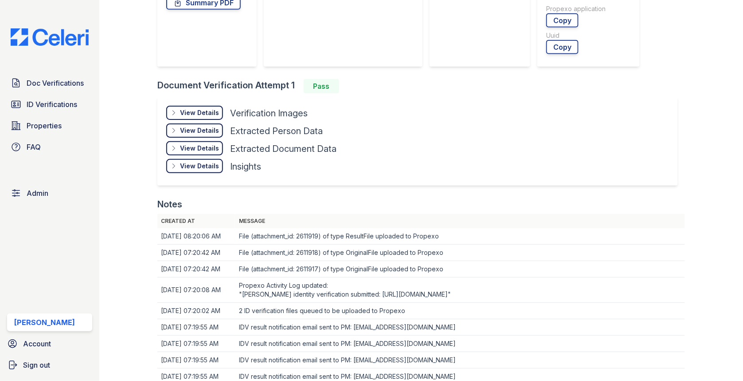
click at [208, 110] on div "View Details" at bounding box center [199, 112] width 39 height 9
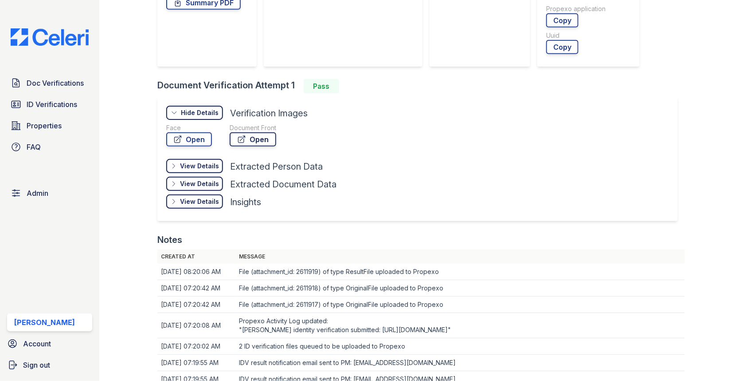
click at [259, 138] on link "Open" at bounding box center [253, 139] width 47 height 14
click at [194, 138] on link "Open" at bounding box center [189, 139] width 46 height 14
click at [0, 0] on div "View Details" at bounding box center [0, 0] width 0 height 0
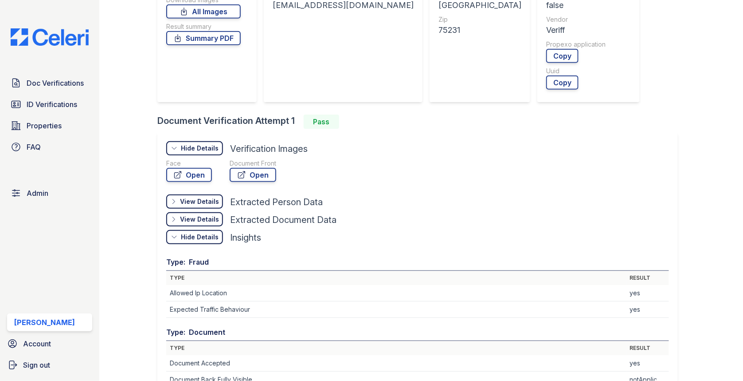
scroll to position [229, 0]
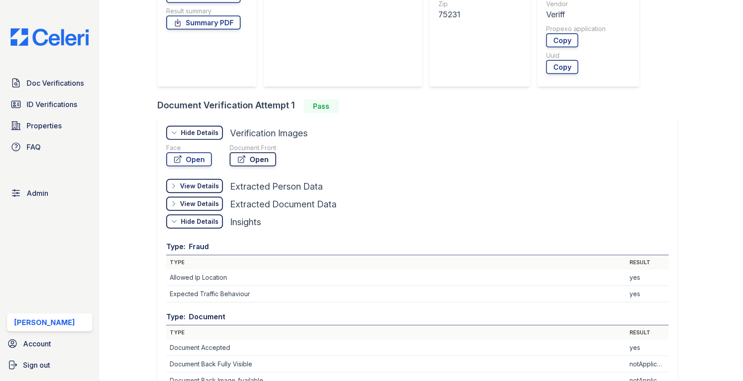
click at [245, 161] on icon at bounding box center [241, 159] width 9 height 9
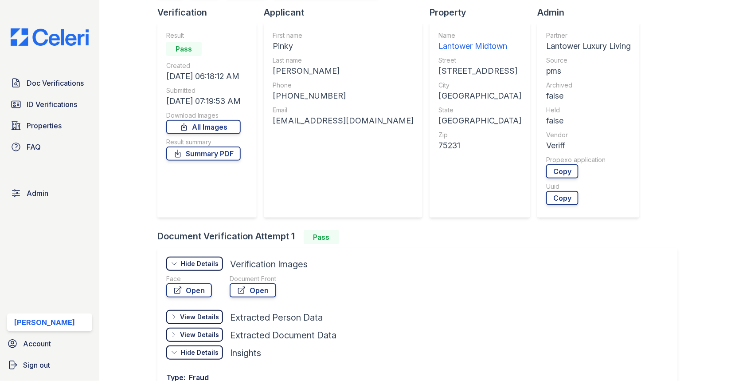
scroll to position [0, 0]
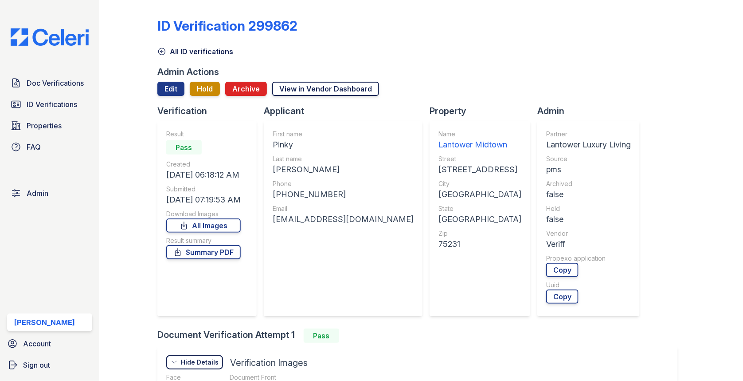
click at [304, 91] on link "View in Vendor Dashboard" at bounding box center [325, 89] width 107 height 14
click at [307, 90] on link "View in Vendor Dashboard" at bounding box center [325, 89] width 107 height 14
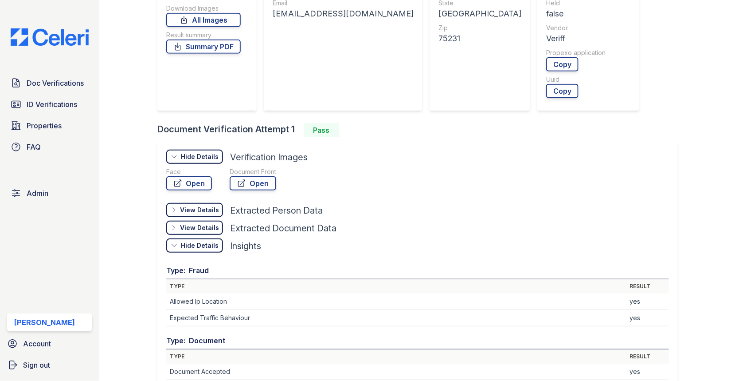
scroll to position [279, 0]
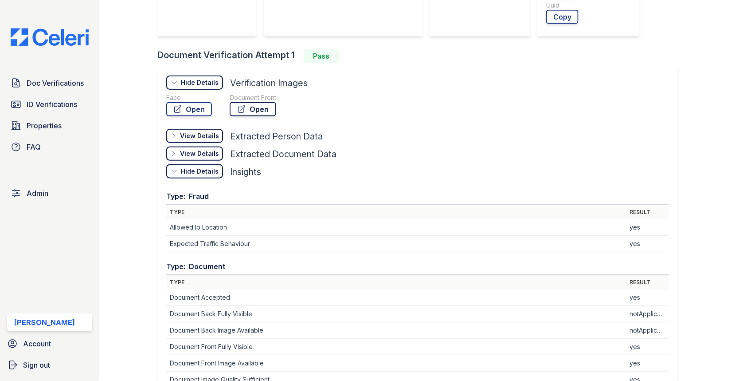
click at [254, 112] on link "Open" at bounding box center [253, 109] width 47 height 14
